Goal: Information Seeking & Learning: Learn about a topic

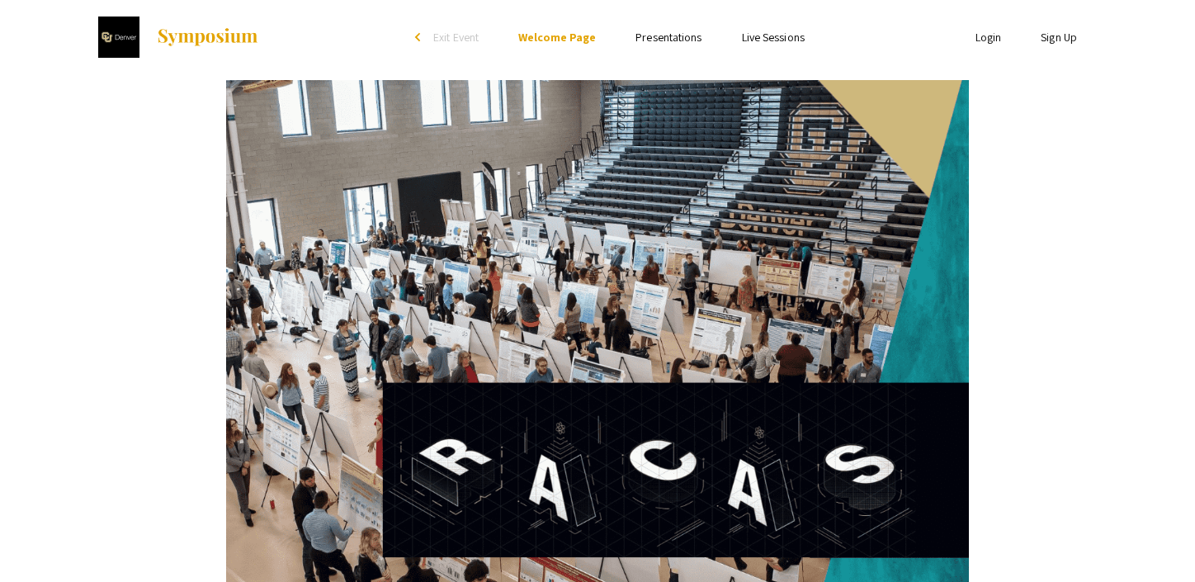
click at [669, 39] on link "Presentations" at bounding box center [668, 37] width 66 height 15
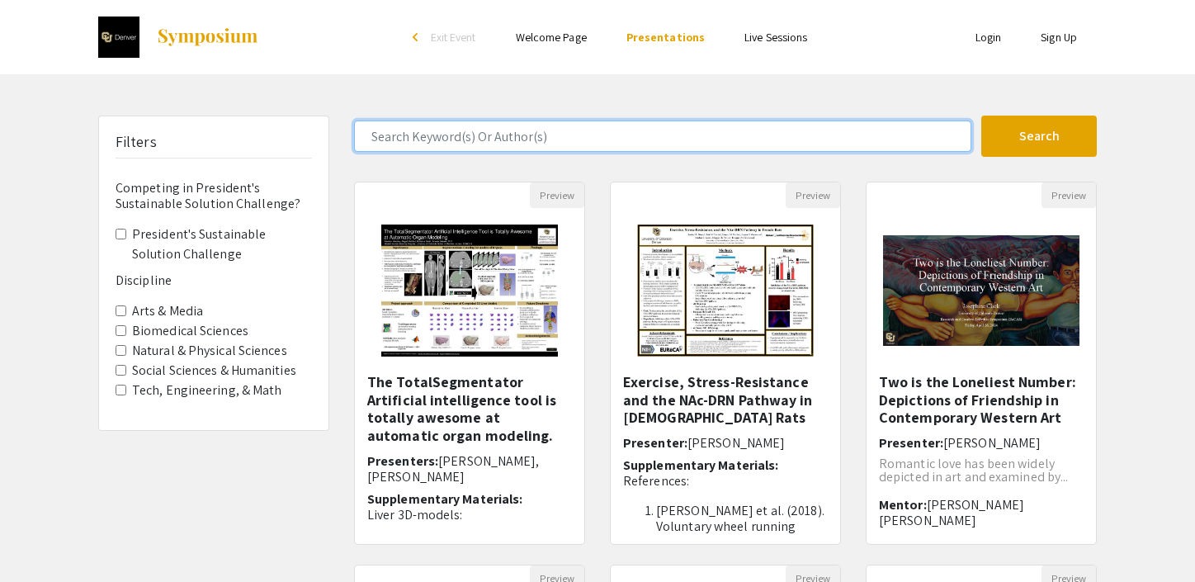
click at [546, 137] on input "Search Keyword(s) Or Author(s)" at bounding box center [662, 135] width 617 height 31
type input "ceramic"
click at [1039, 136] on button "Search" at bounding box center [1038, 135] width 115 height 41
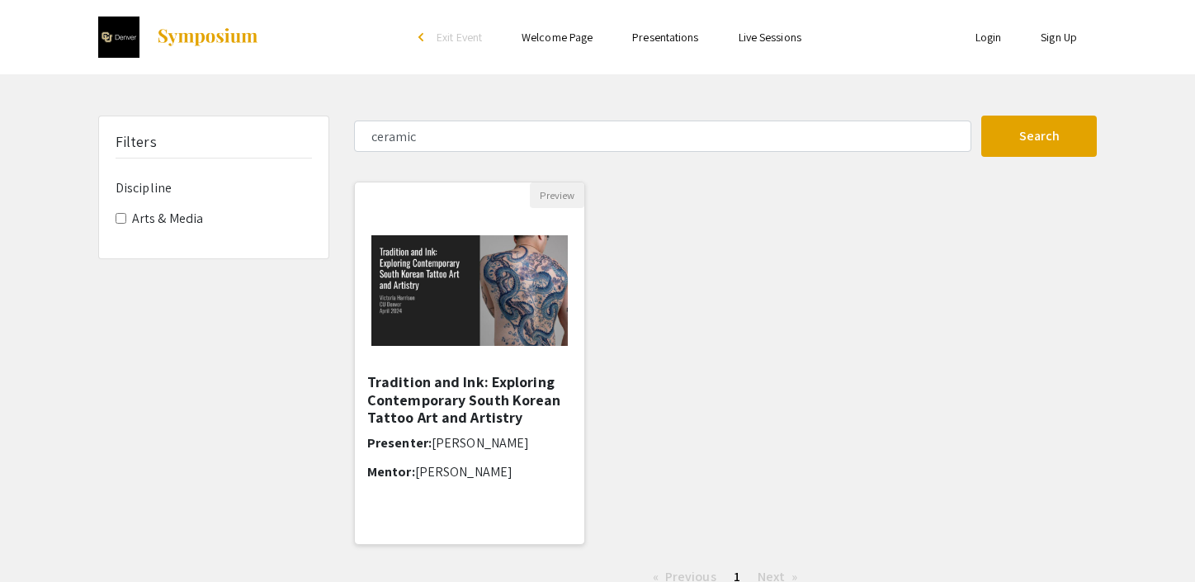
click at [455, 398] on h5 "Tradition and Ink: Exploring Contemporary South Korean Tattoo Art and Artistry" at bounding box center [469, 400] width 205 height 54
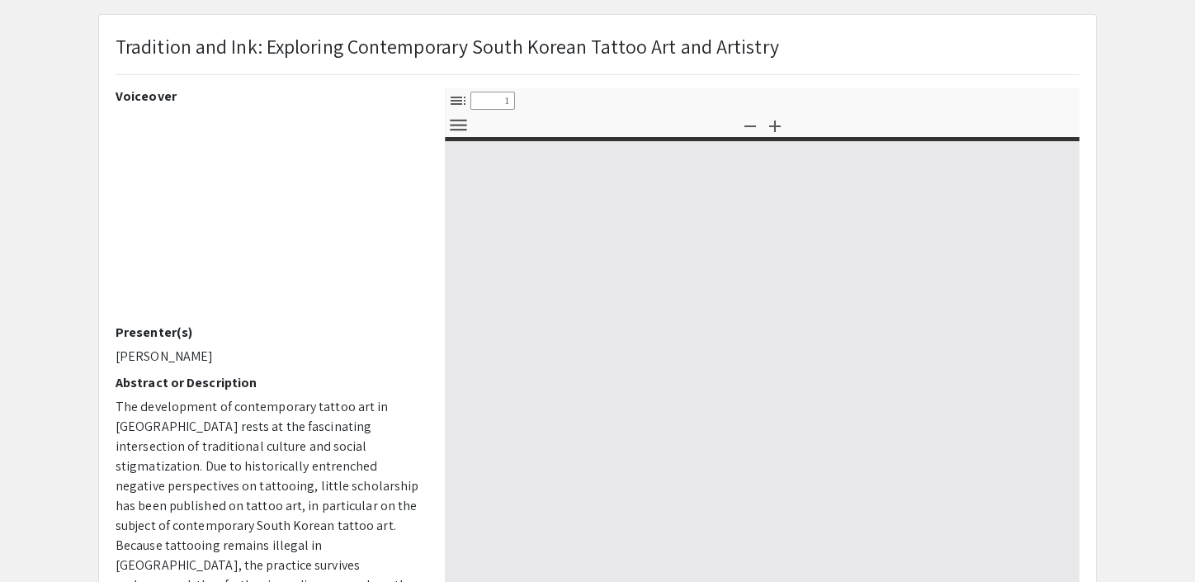
scroll to position [-1, 0]
select select "custom"
type input "0"
select select "custom"
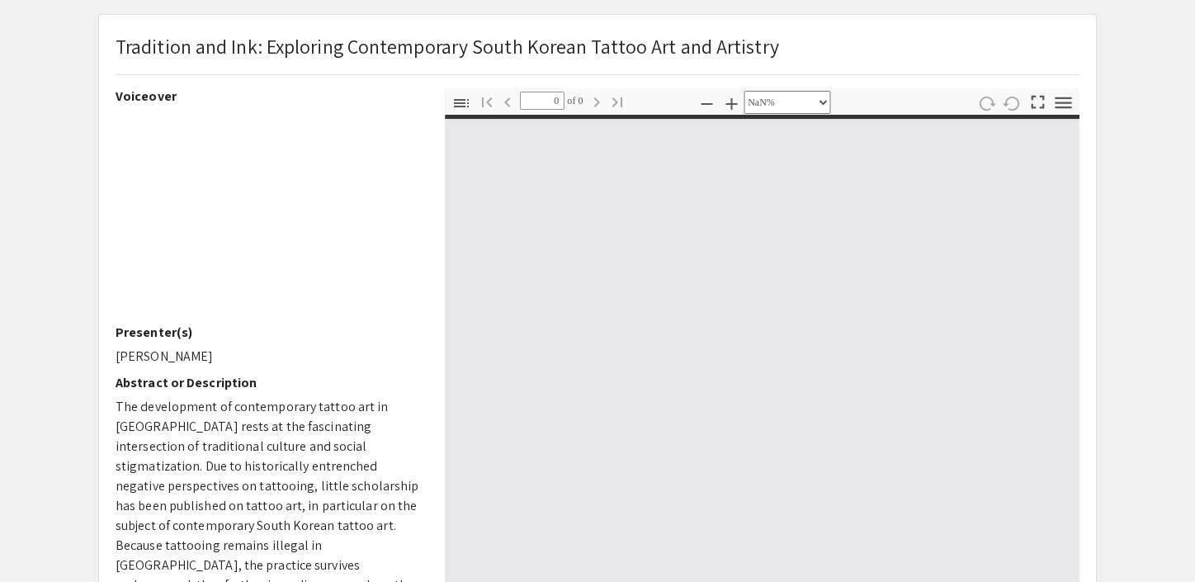
type input "1"
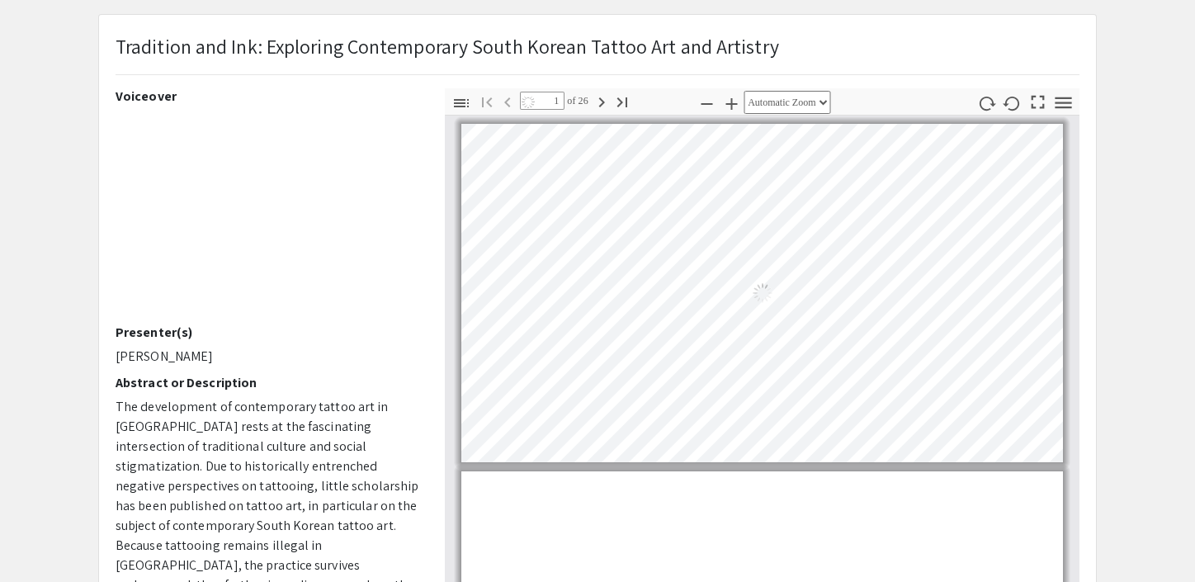
select select "auto"
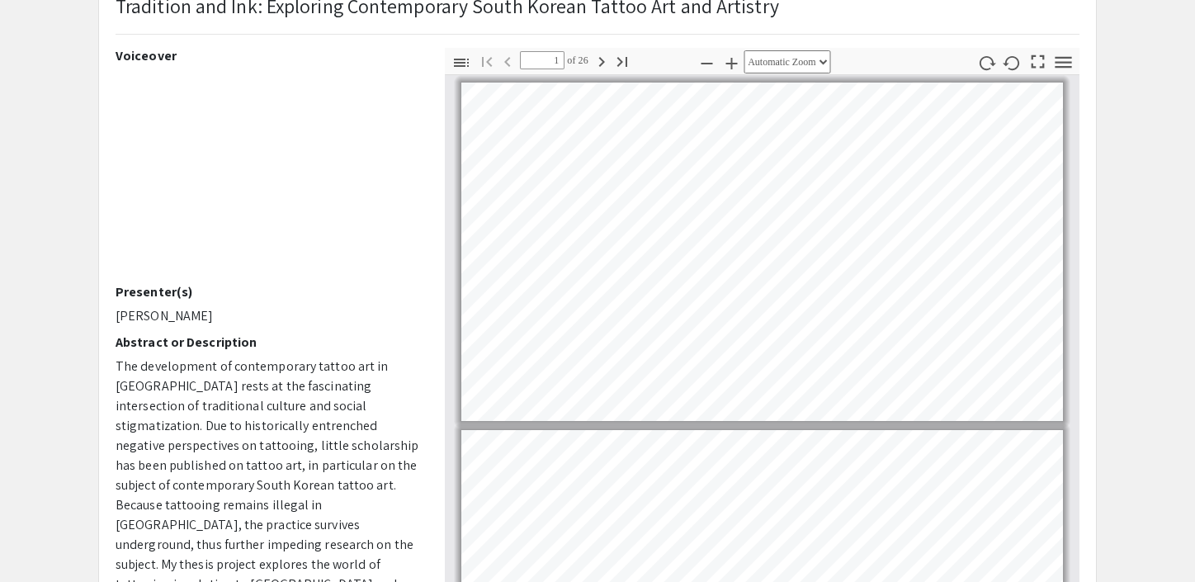
scroll to position [93, 0]
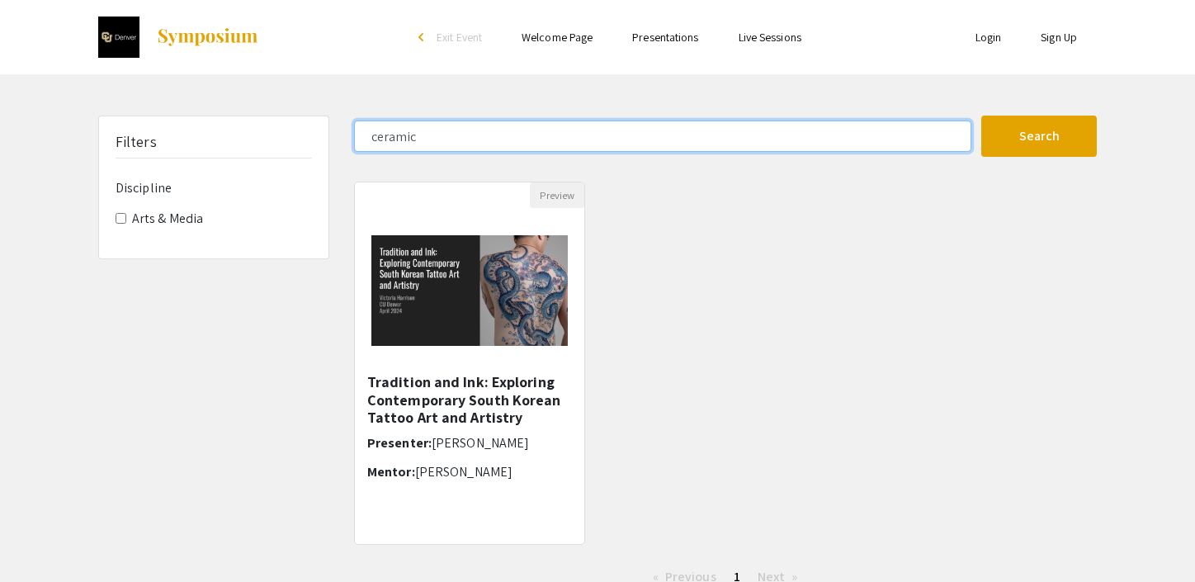
click at [391, 137] on input "ceramic" at bounding box center [662, 135] width 617 height 31
click at [1039, 136] on button "Search" at bounding box center [1038, 135] width 115 height 41
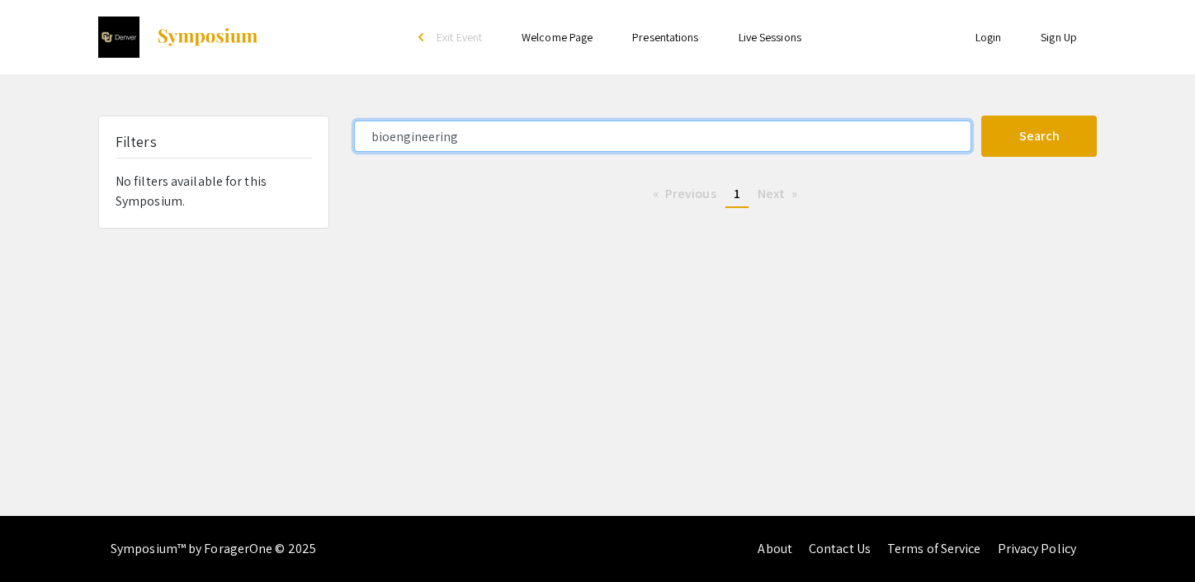
click at [415, 136] on input "bioengineering" at bounding box center [662, 135] width 617 height 31
type input "artificial"
click at [1039, 136] on button "Search" at bounding box center [1038, 135] width 115 height 41
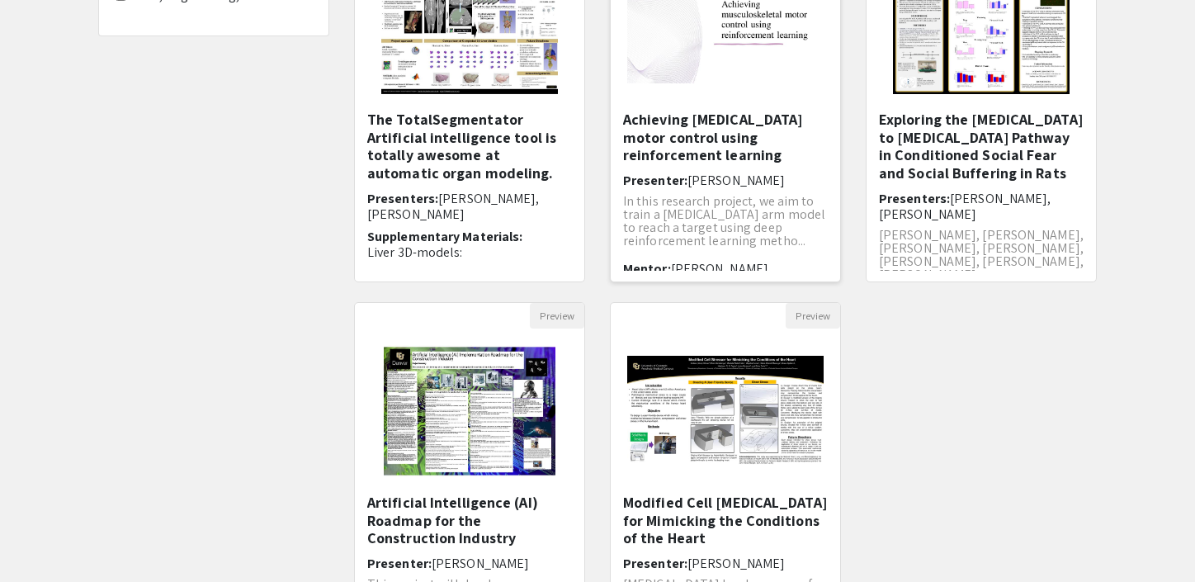
click at [684, 134] on h5 "Achieving [MEDICAL_DATA] motor control using reinforcement learning" at bounding box center [725, 138] width 205 height 54
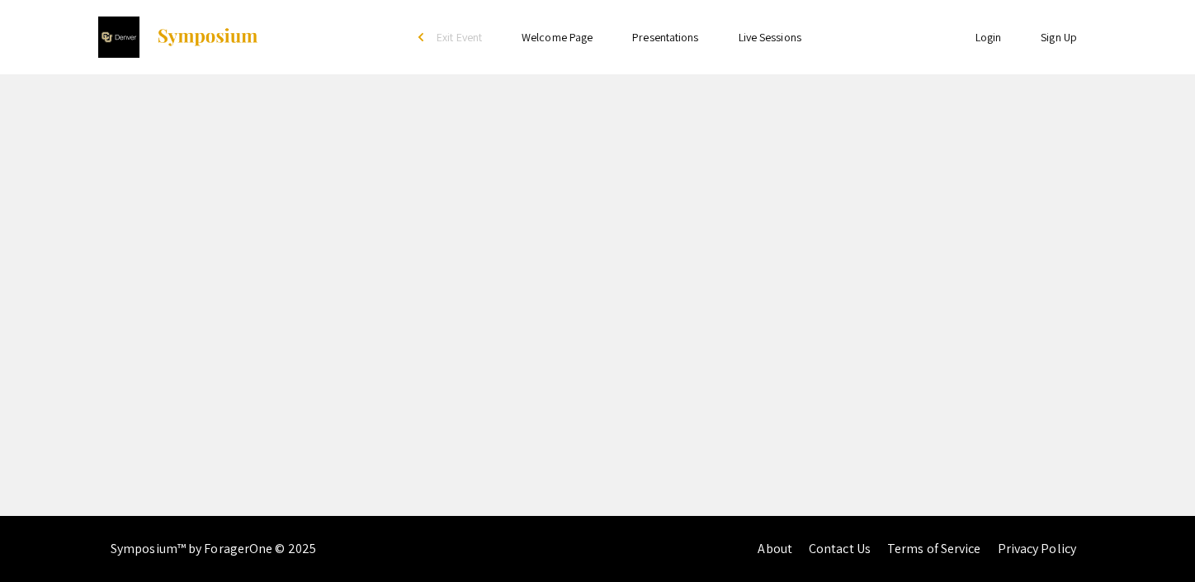
select select "custom"
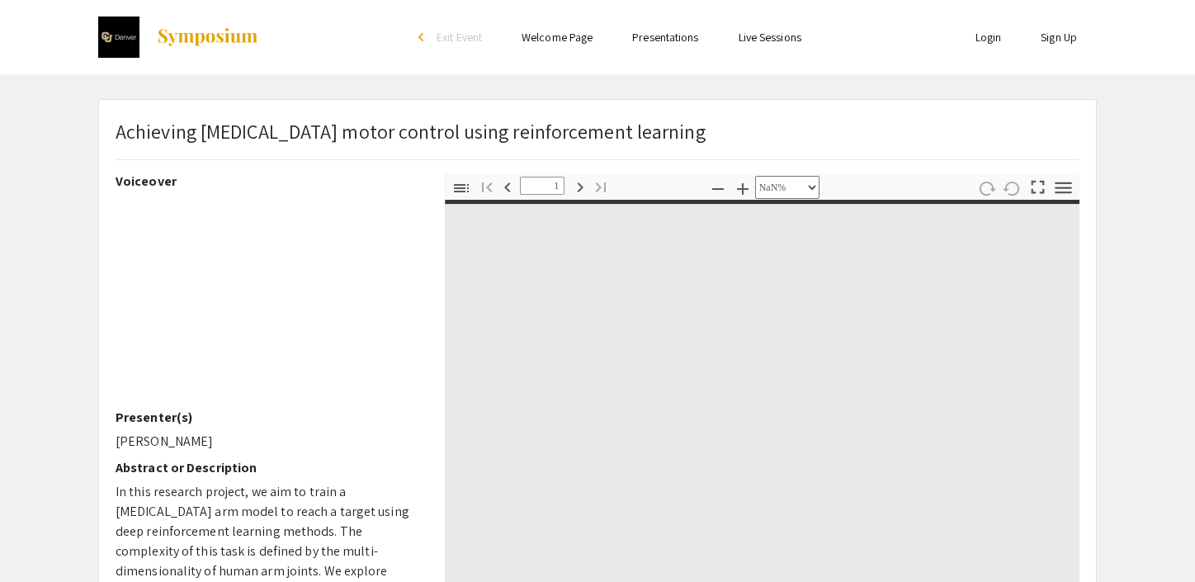
type input "0"
select select "custom"
type input "1"
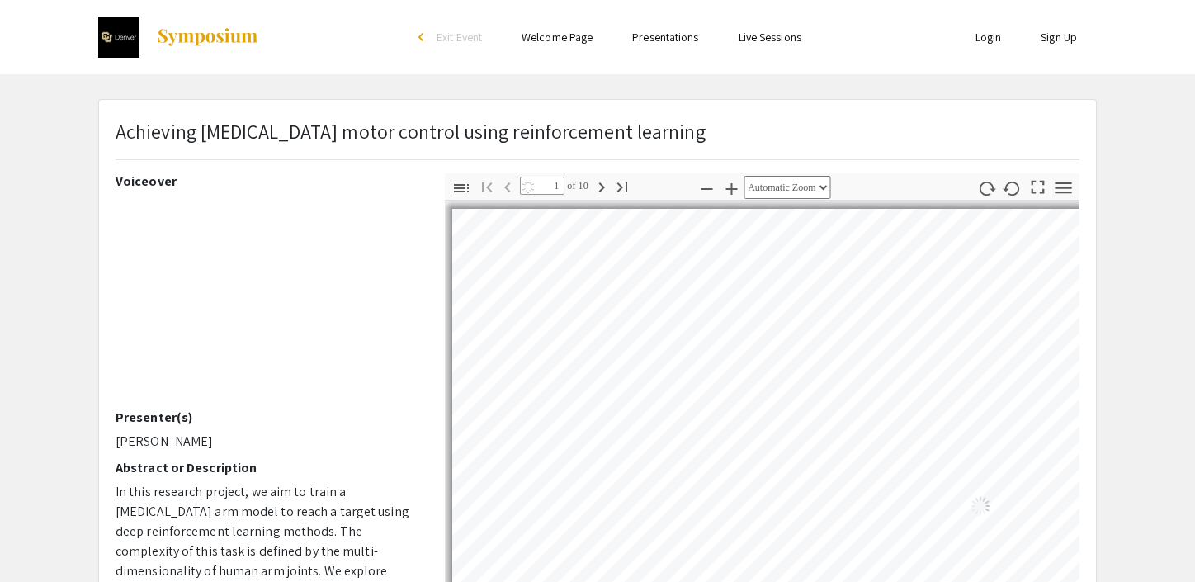
select select "auto"
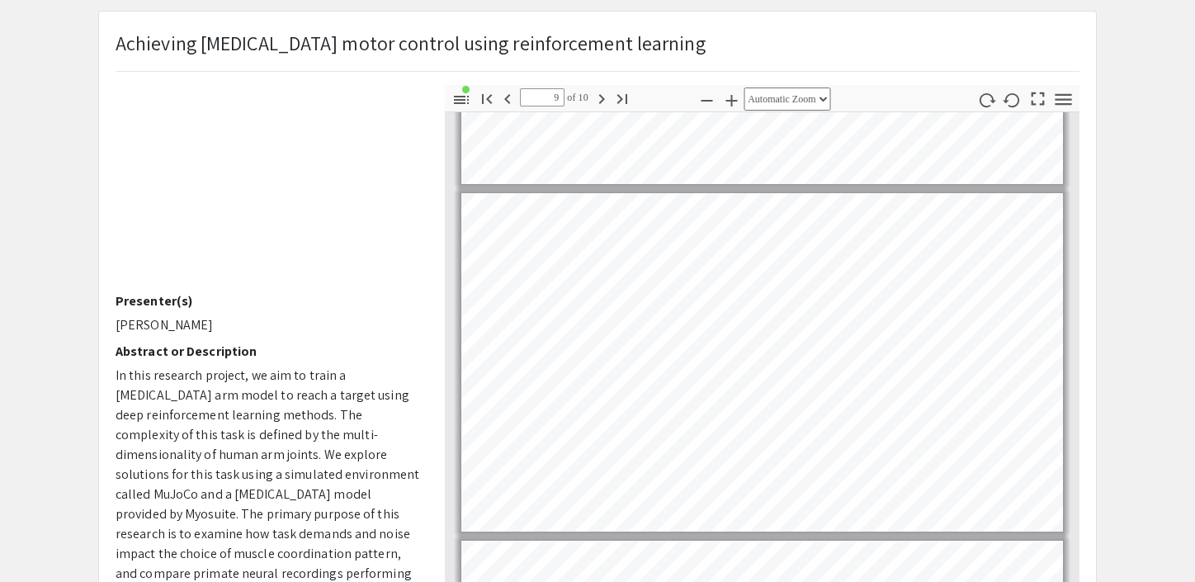
scroll to position [2714, 0]
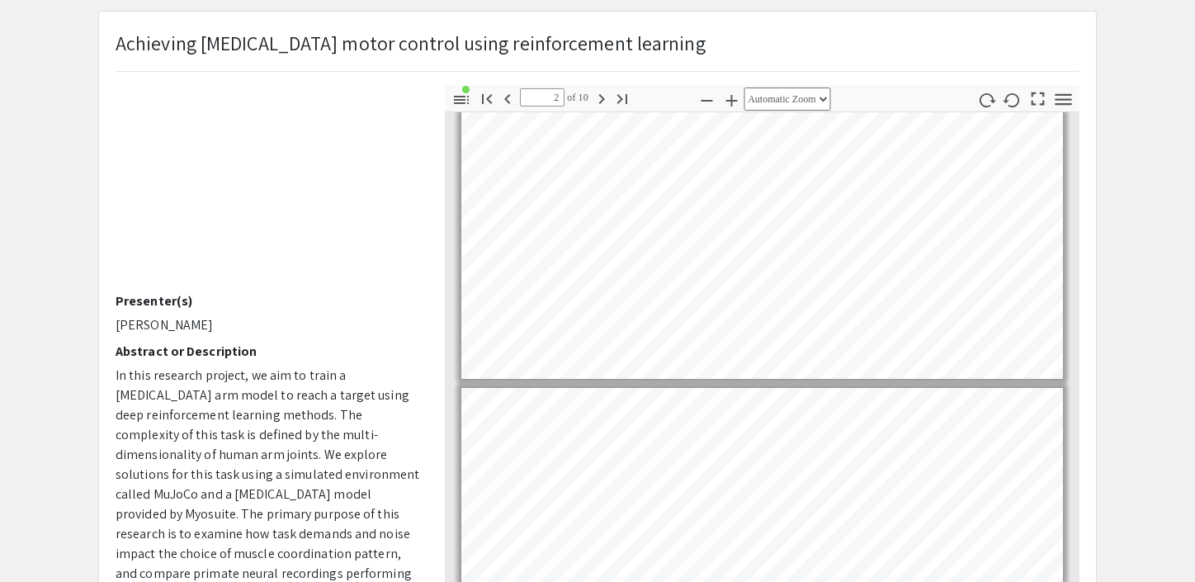
type input "1"
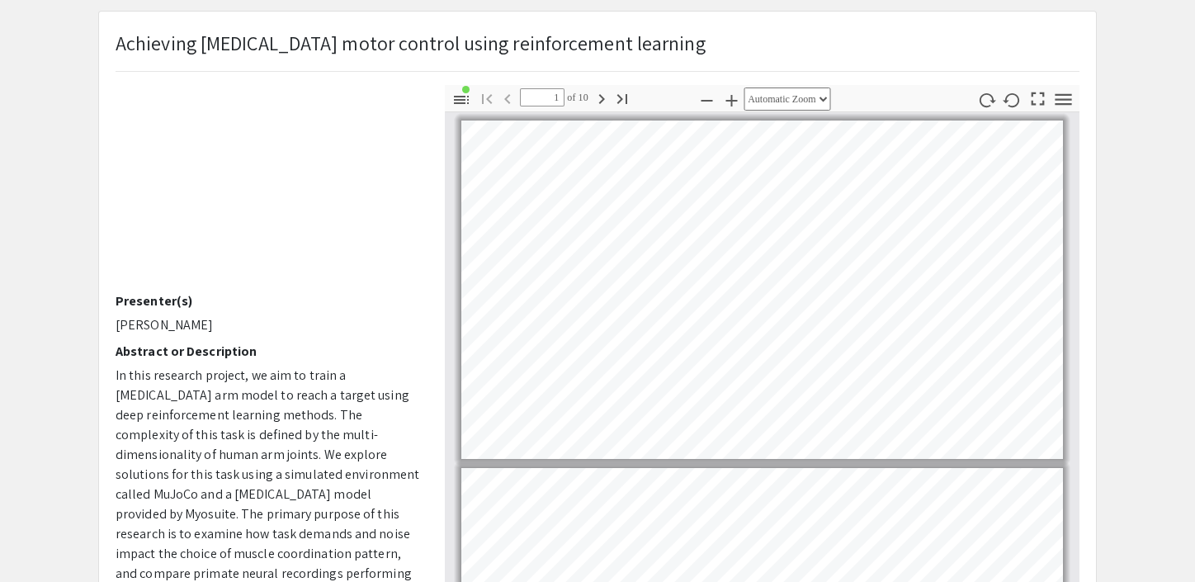
scroll to position [0, 0]
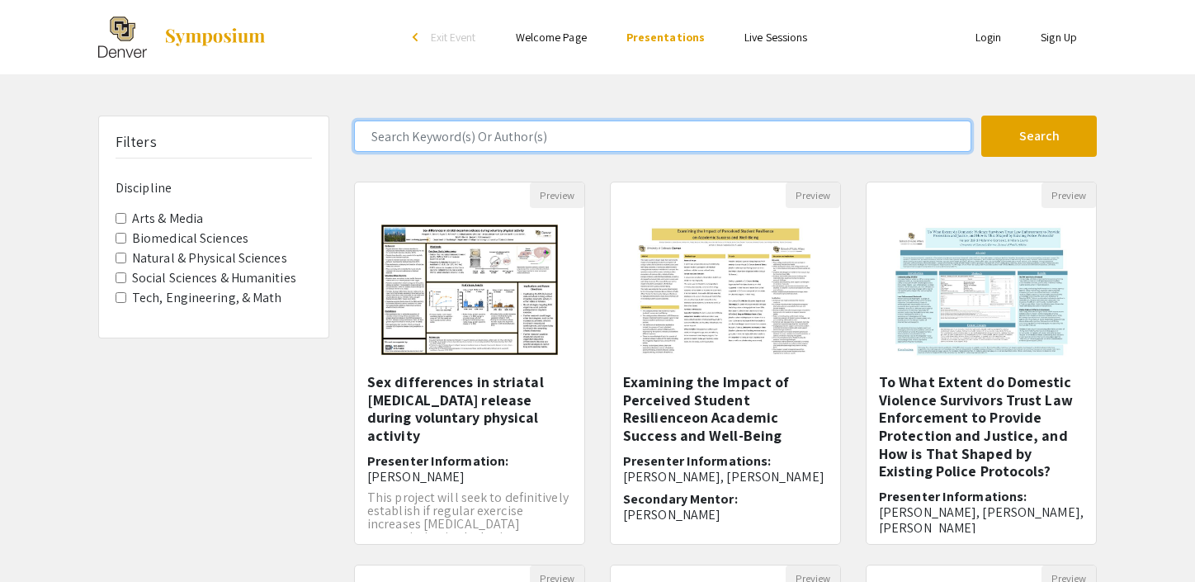
drag, startPoint x: 510, startPoint y: 95, endPoint x: 410, endPoint y: 134, distance: 107.4
click at [410, 134] on input "Search Keyword(s) Or Author(s)" at bounding box center [662, 135] width 617 height 31
click at [1039, 136] on button "Search" at bounding box center [1038, 135] width 115 height 41
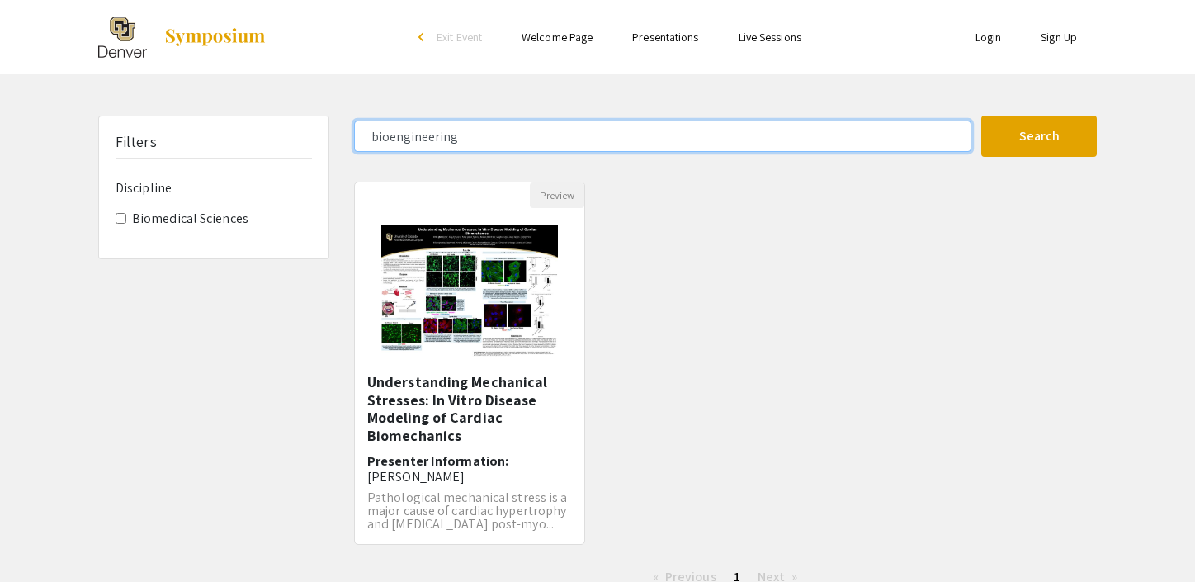
drag, startPoint x: 474, startPoint y: 139, endPoint x: 369, endPoint y: 133, distance: 104.9
click at [369, 133] on input "bioengineering" at bounding box center [662, 135] width 617 height 31
click at [1039, 136] on button "Search" at bounding box center [1038, 135] width 115 height 41
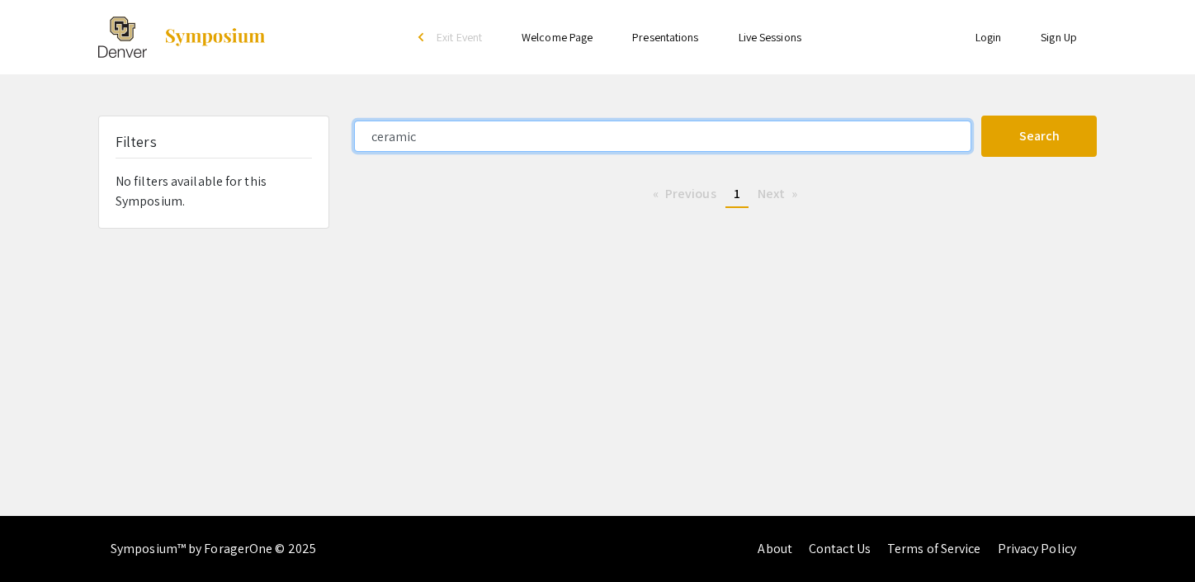
drag, startPoint x: 428, startPoint y: 135, endPoint x: 335, endPoint y: 130, distance: 93.4
click at [335, 130] on div "Filters No filters available for this Symposium. ceramic Search 0 Results found…" at bounding box center [597, 171] width 1023 height 113
type input "engineering"
click at [1039, 136] on button "Search" at bounding box center [1038, 135] width 115 height 41
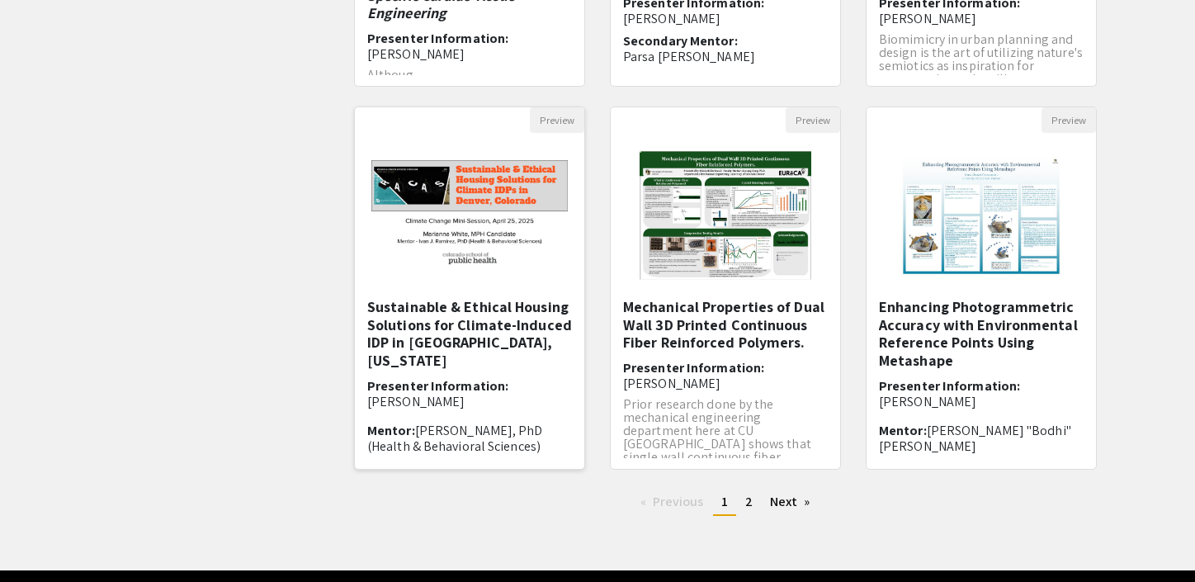
scroll to position [460, 0]
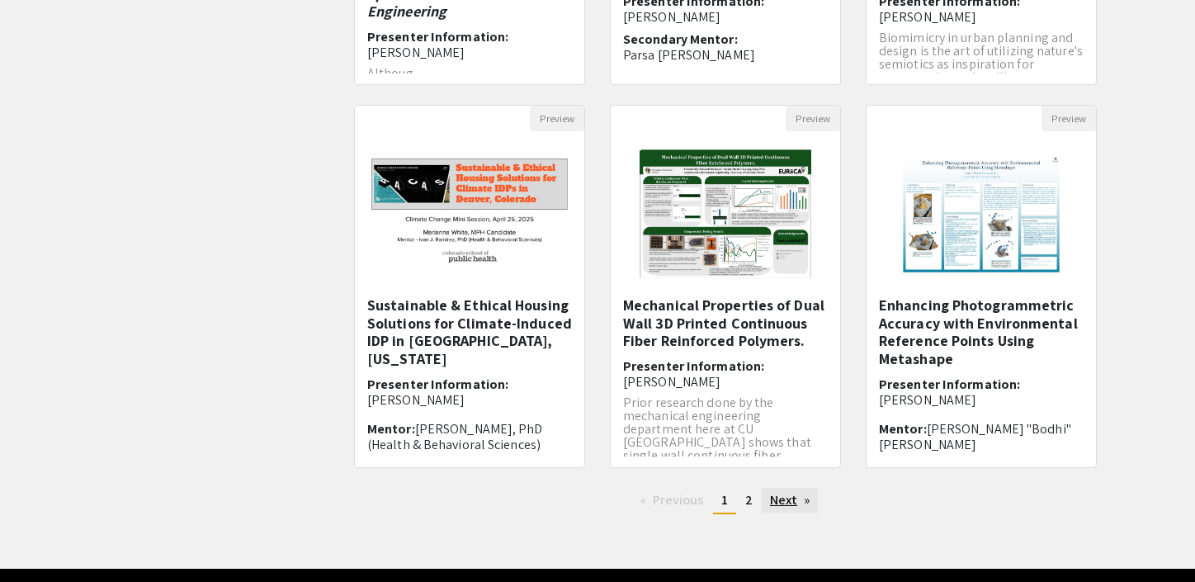
click at [785, 500] on link "Next page" at bounding box center [789, 500] width 57 height 25
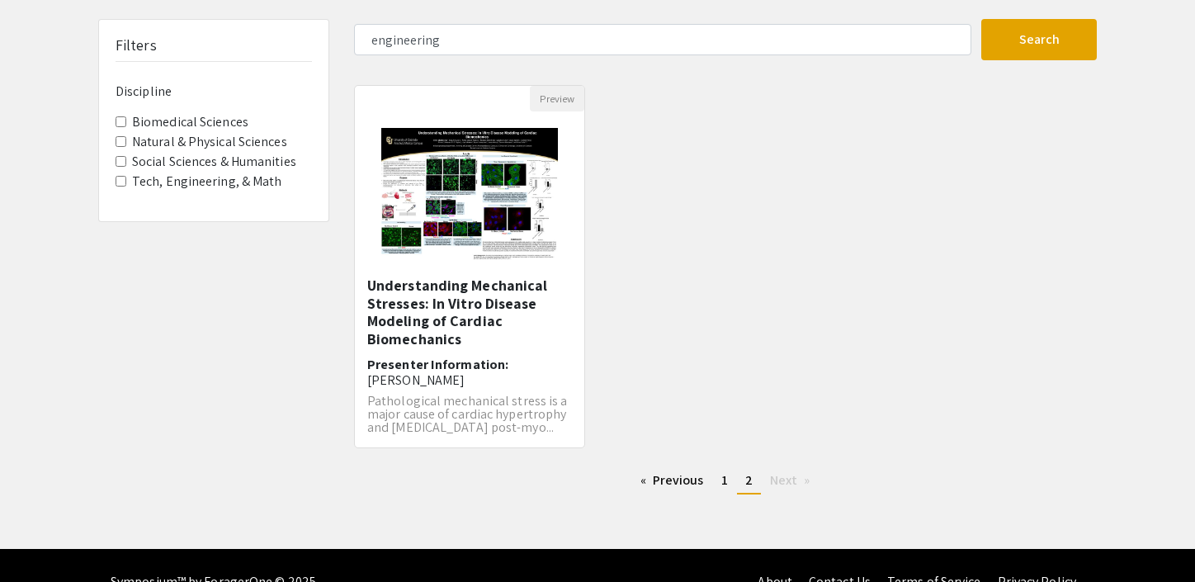
scroll to position [105, 0]
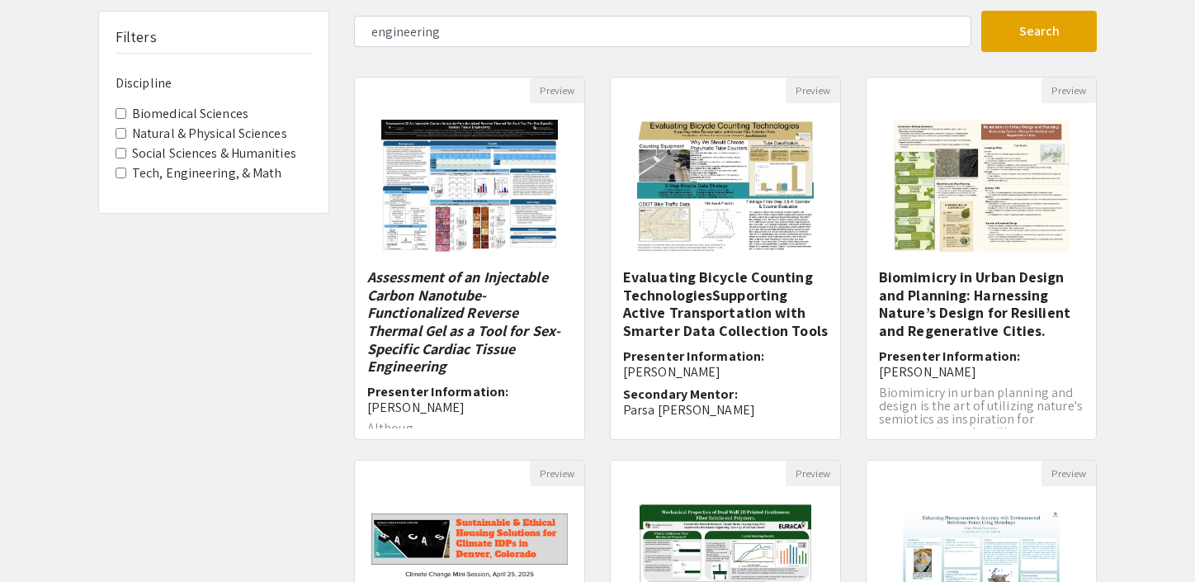
scroll to position [130, 0]
